Goal: Information Seeking & Learning: Understand process/instructions

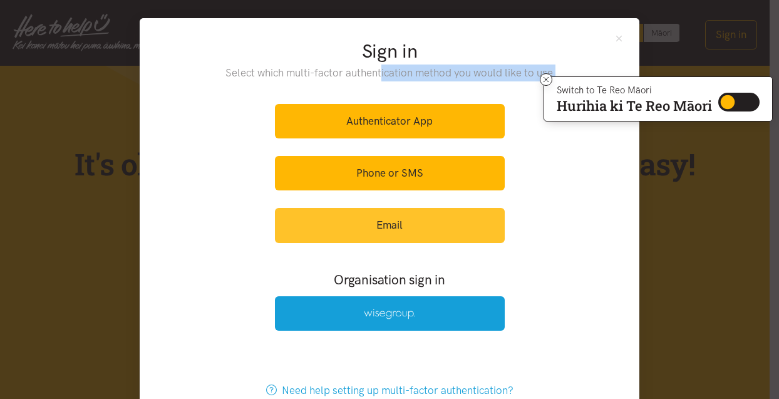
scroll to position [42, 0]
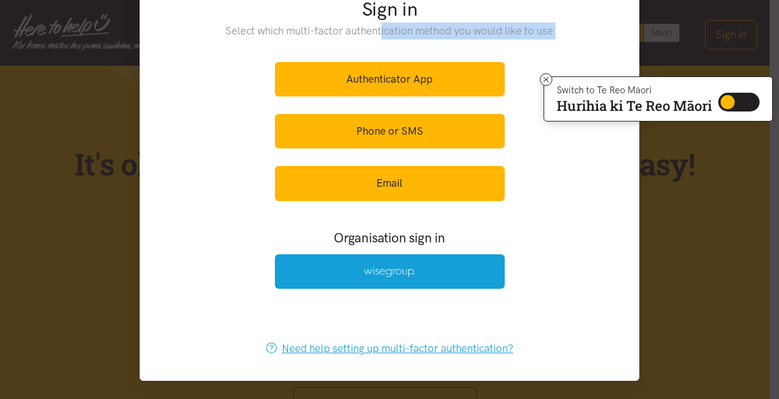
click at [453, 351] on link "Need help setting up multi-factor authentication?" at bounding box center [390, 348] width 274 height 34
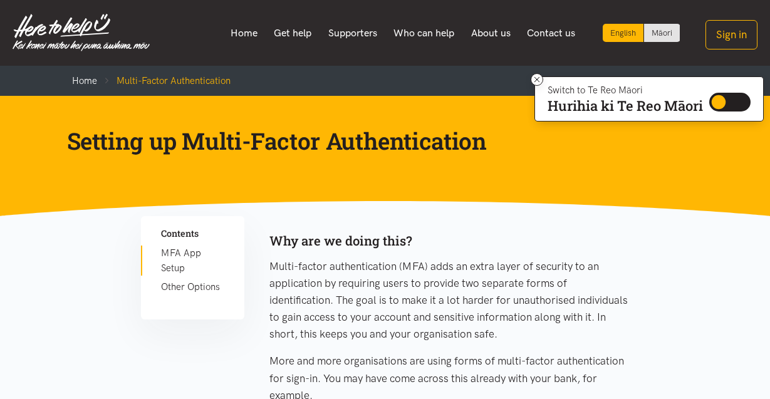
click at [188, 287] on link "Other Options" at bounding box center [192, 286] width 63 height 15
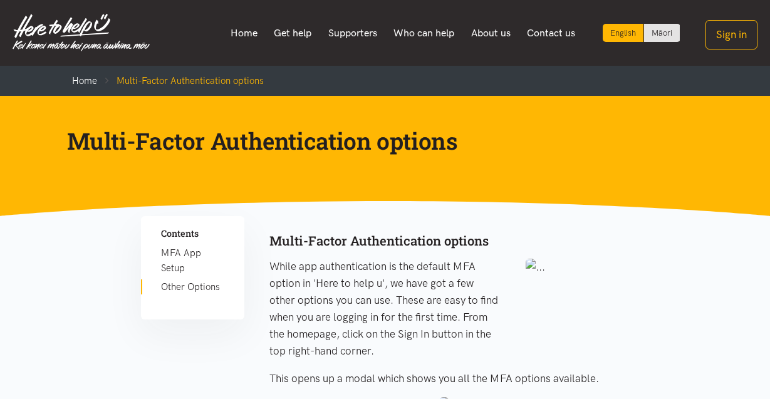
click at [183, 265] on link "MFA App Setup" at bounding box center [192, 260] width 63 height 30
